Goal: Task Accomplishment & Management: Use online tool/utility

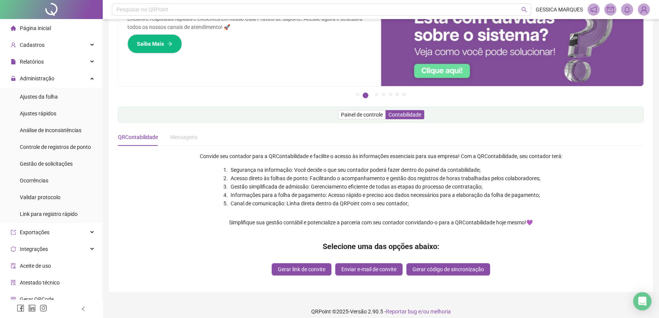
scroll to position [46, 0]
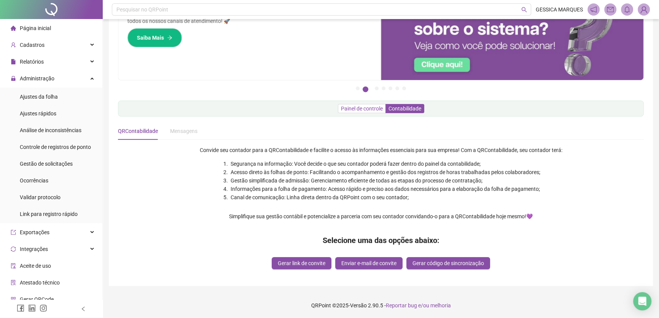
click at [363, 110] on span "Painel de controle" at bounding box center [362, 108] width 42 height 6
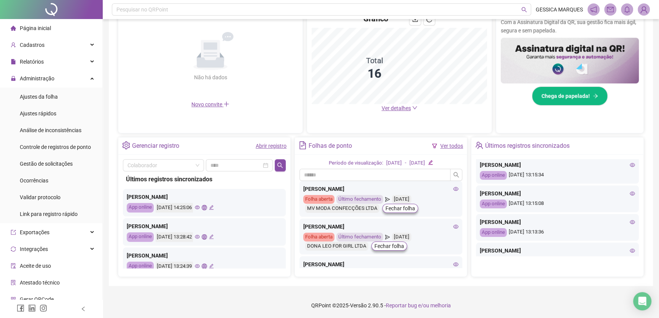
scroll to position [277, 0]
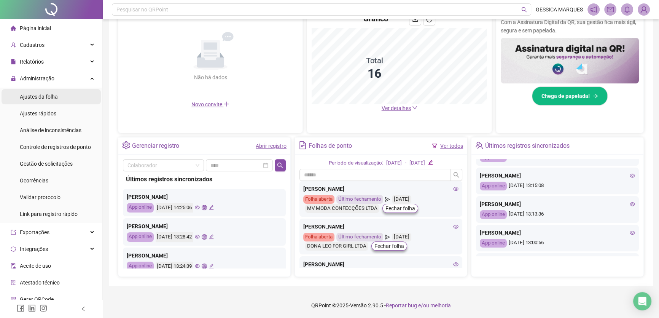
click at [44, 95] on span "Ajustes da folha" at bounding box center [39, 97] width 38 height 6
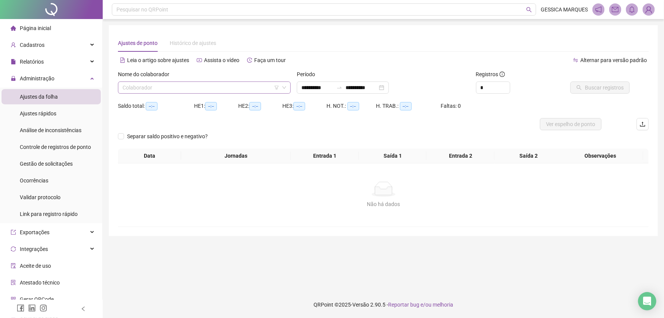
click at [200, 87] on input "search" at bounding box center [201, 87] width 157 height 11
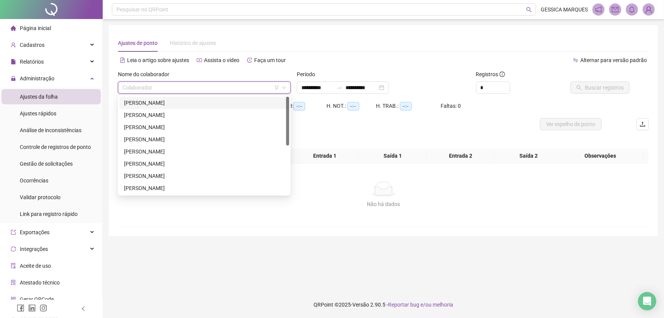
click at [193, 103] on div "[PERSON_NAME]" at bounding box center [204, 103] width 161 height 8
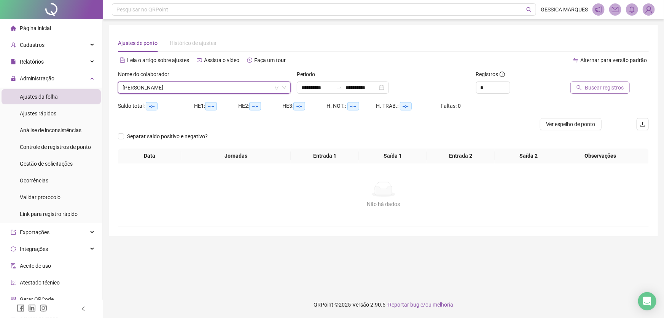
click at [586, 91] on button "Buscar registros" at bounding box center [599, 87] width 59 height 12
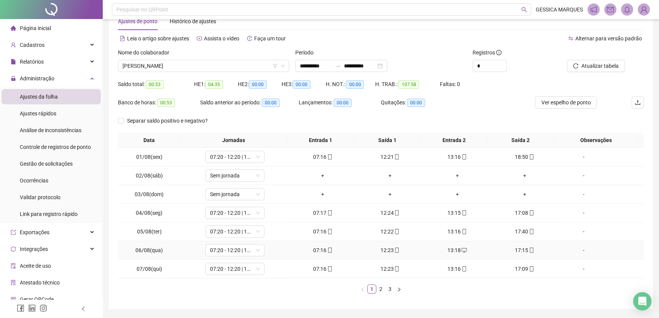
scroll to position [45, 0]
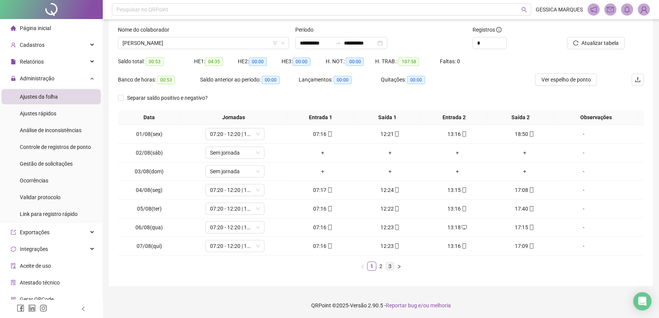
click at [390, 266] on link "3" at bounding box center [390, 266] width 8 height 8
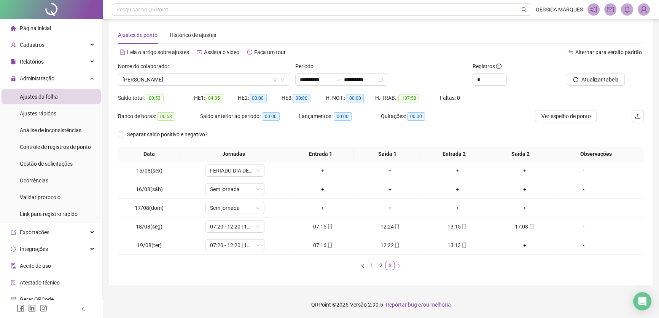
scroll to position [8, 0]
click at [463, 245] on icon "mobile" at bounding box center [464, 245] width 5 height 5
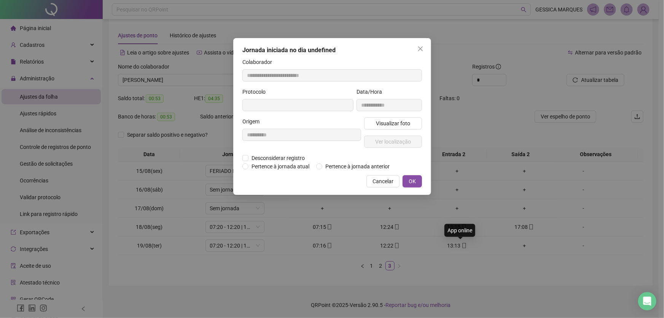
type input "**********"
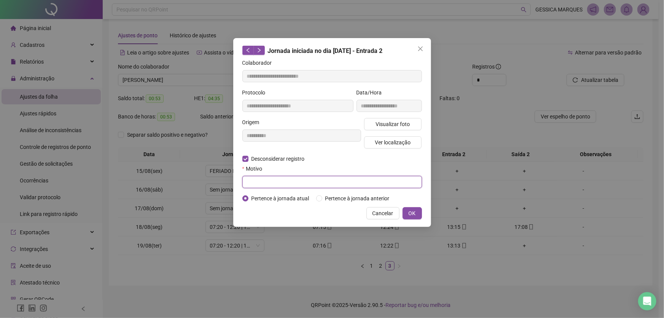
click at [274, 182] on input "text" at bounding box center [332, 182] width 180 height 12
type input "**********"
click at [412, 211] on span "OK" at bounding box center [412, 213] width 7 height 8
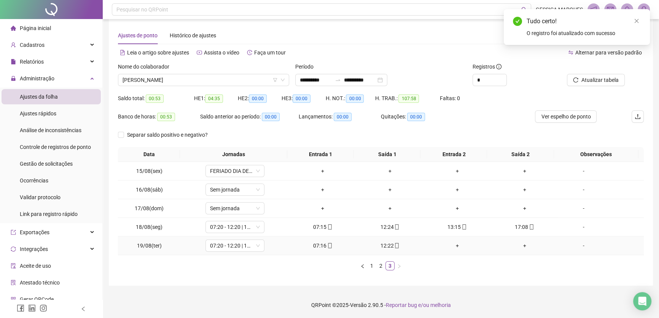
click at [452, 247] on div "+" at bounding box center [457, 245] width 61 height 8
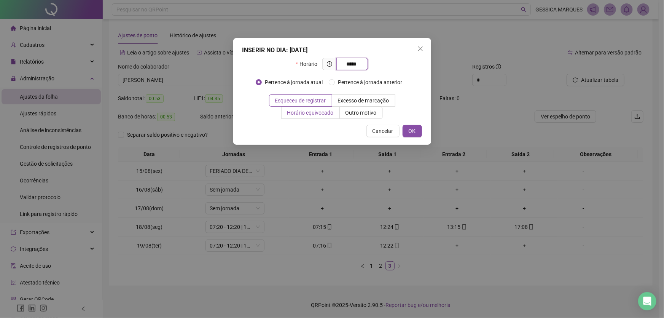
type input "*****"
click at [307, 110] on span "Horário equivocado" at bounding box center [310, 113] width 46 height 6
click at [413, 129] on span "OK" at bounding box center [412, 131] width 7 height 8
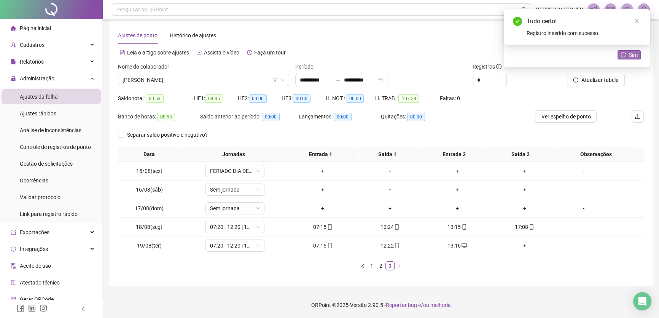
click at [637, 55] on span "Sim" at bounding box center [633, 55] width 9 height 8
click at [642, 19] on div "Tudo certo! Registro inserido com sucesso." at bounding box center [577, 27] width 146 height 36
click at [637, 20] on icon "close" at bounding box center [637, 21] width 4 height 4
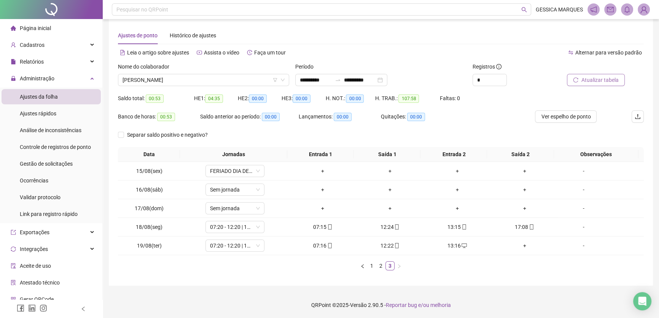
click at [602, 83] on span "Atualizar tabela" at bounding box center [599, 80] width 37 height 8
click at [68, 30] on li "Página inicial" at bounding box center [51, 28] width 99 height 15
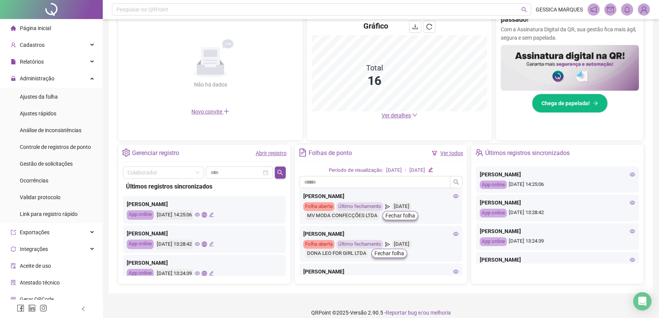
scroll to position [177, 0]
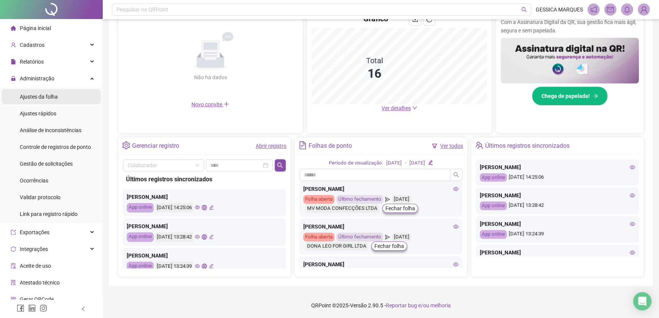
click at [40, 97] on span "Ajustes da folha" at bounding box center [39, 97] width 38 height 6
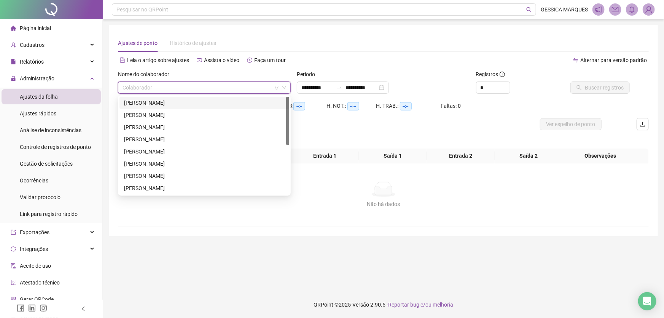
click at [134, 88] on input "search" at bounding box center [201, 87] width 157 height 11
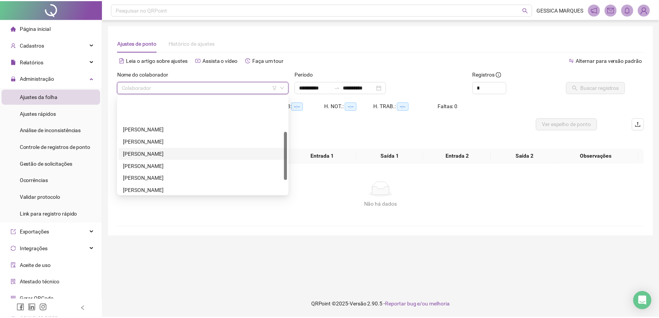
scroll to position [69, 0]
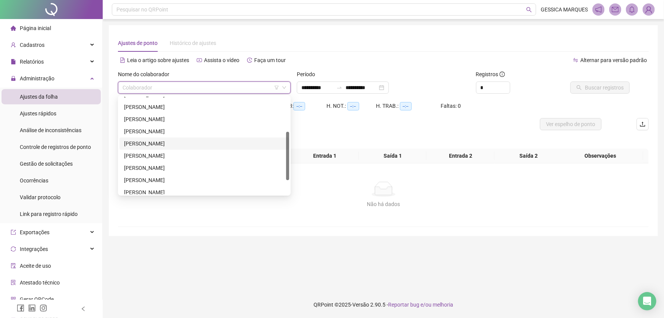
click at [174, 143] on div "[PERSON_NAME]" at bounding box center [204, 143] width 161 height 8
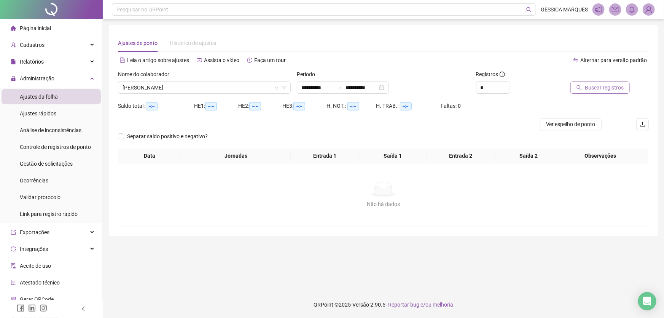
click at [592, 90] on span "Buscar registros" at bounding box center [604, 87] width 39 height 8
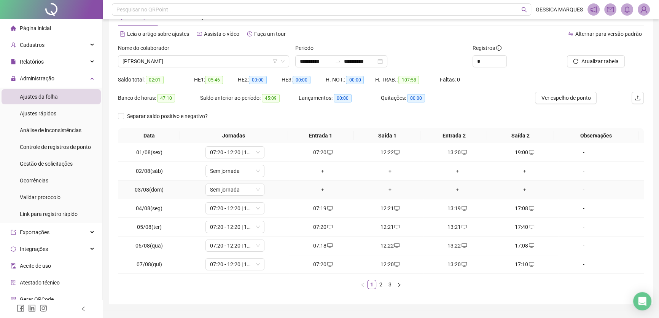
scroll to position [45, 0]
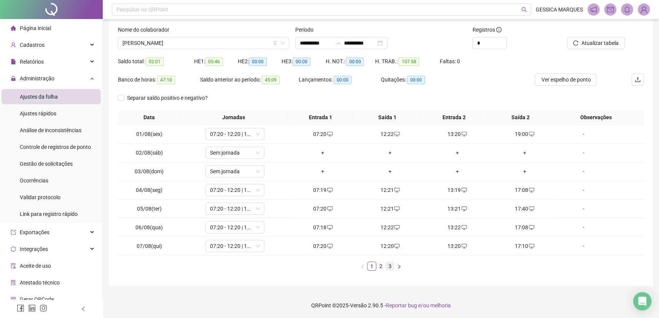
click at [392, 265] on link "3" at bounding box center [390, 266] width 8 height 8
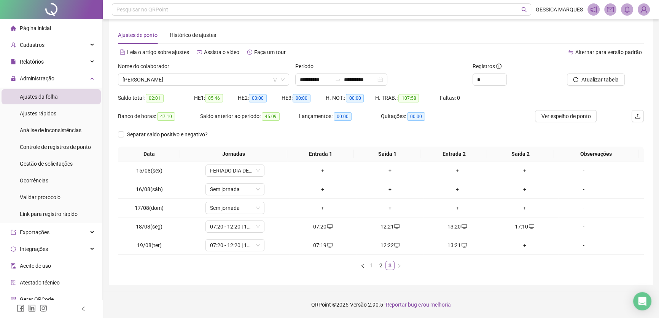
scroll to position [8, 0]
